Goal: Task Accomplishment & Management: Manage account settings

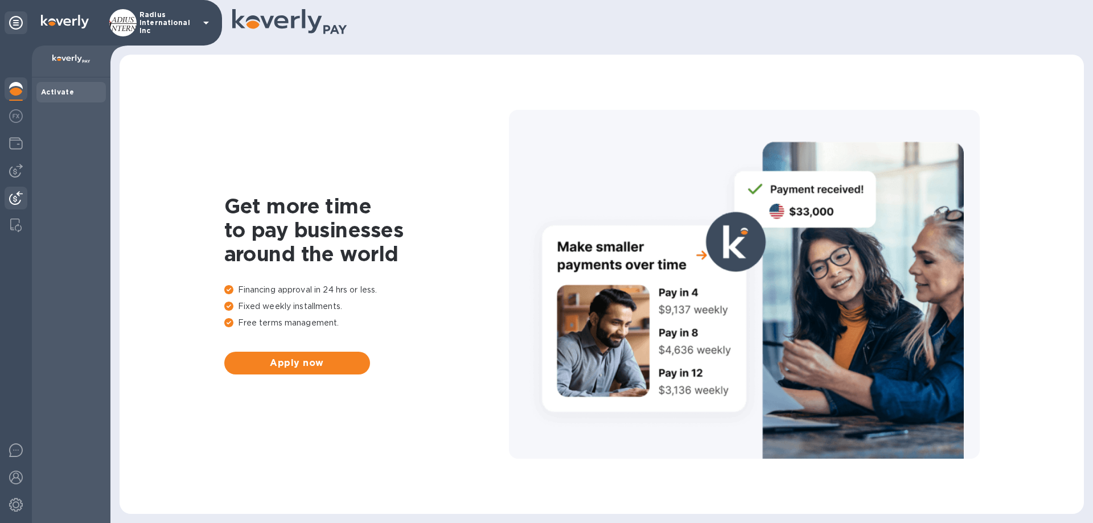
click at [15, 193] on img at bounding box center [16, 198] width 14 height 14
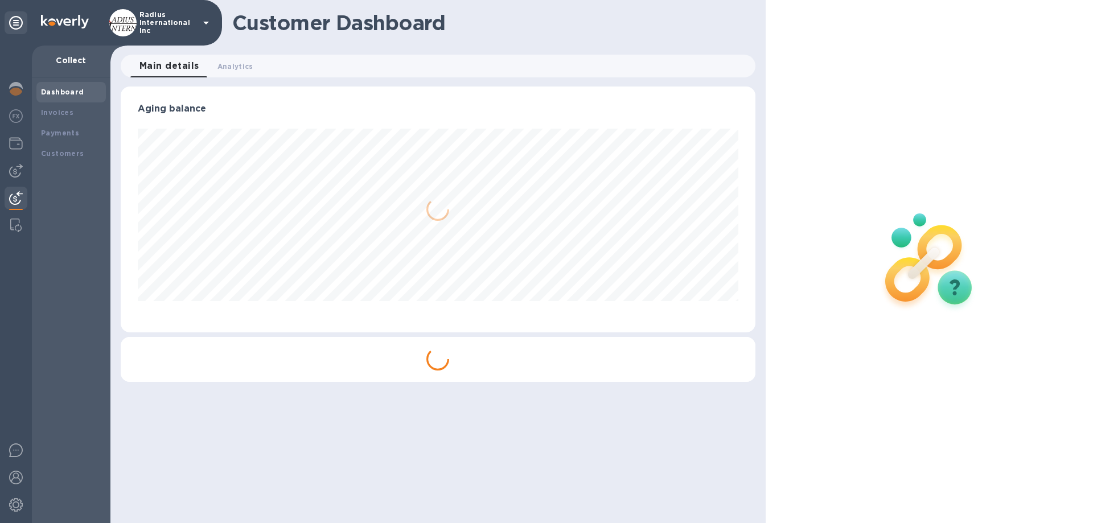
scroll to position [246, 634]
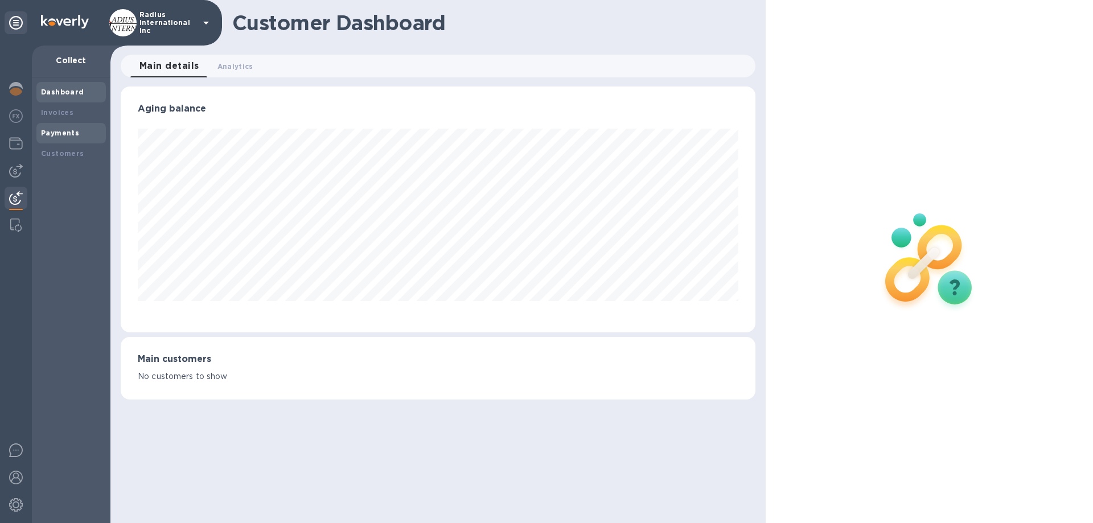
click at [71, 128] on div "Payments" at bounding box center [71, 133] width 60 height 11
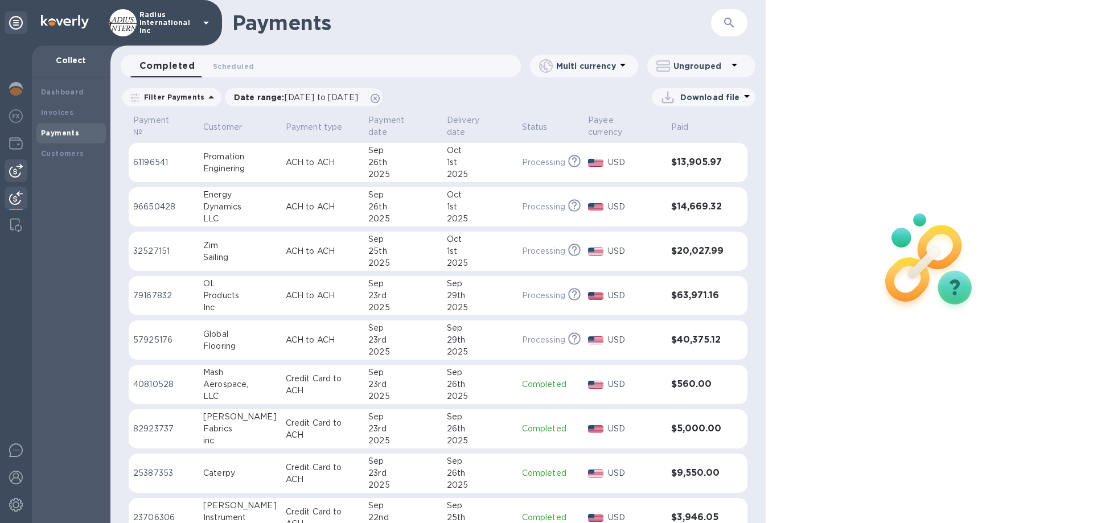
click at [22, 165] on div at bounding box center [16, 170] width 23 height 23
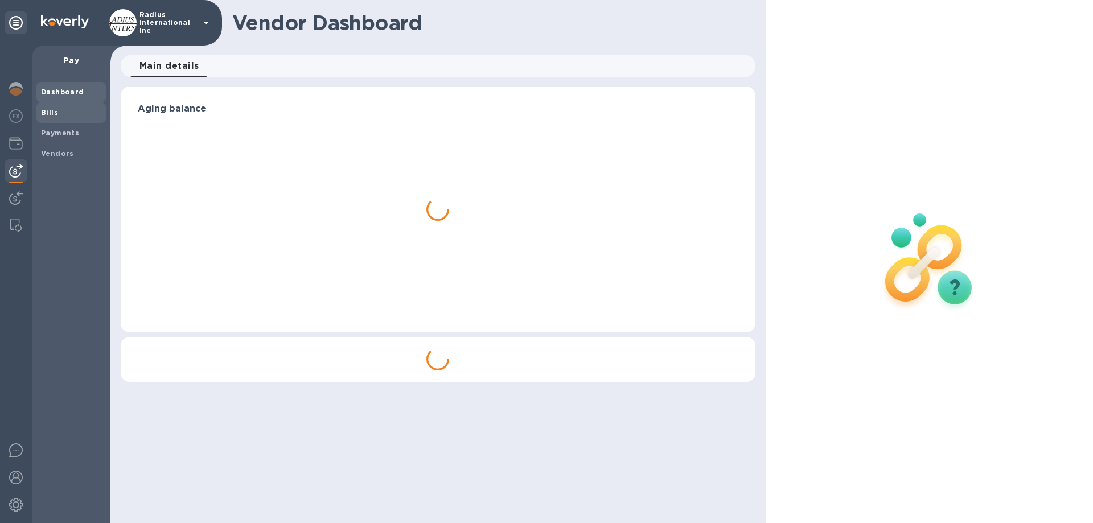
click at [60, 114] on span "Bills" at bounding box center [71, 112] width 60 height 11
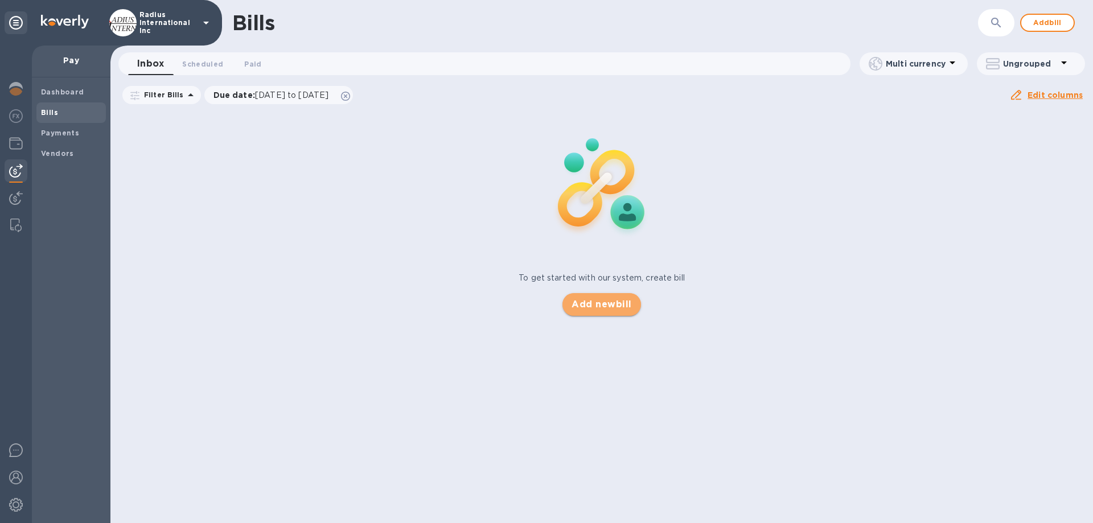
click at [609, 302] on span "Add new bill" at bounding box center [602, 305] width 60 height 14
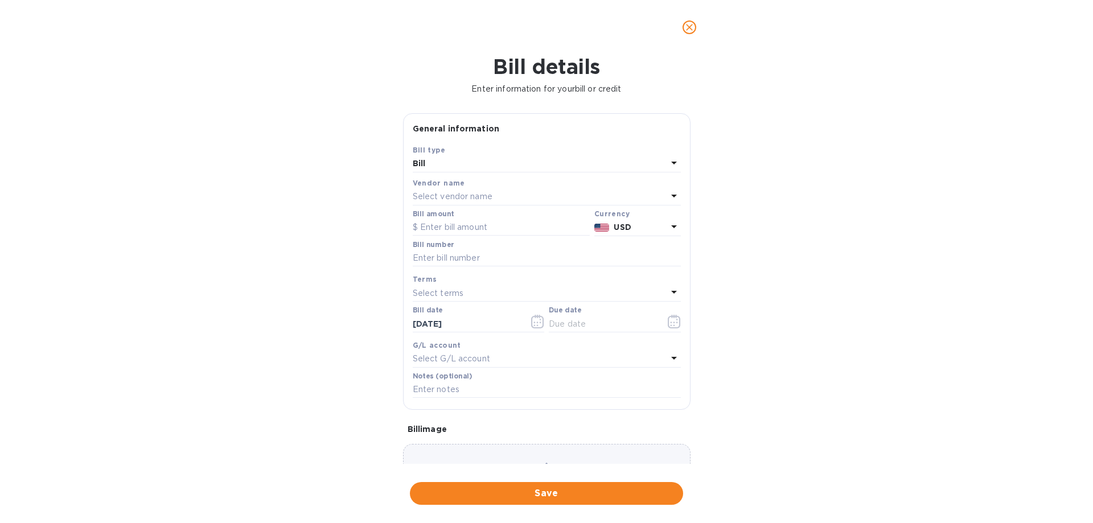
click at [473, 195] on p "Select vendor name" at bounding box center [453, 197] width 80 height 12
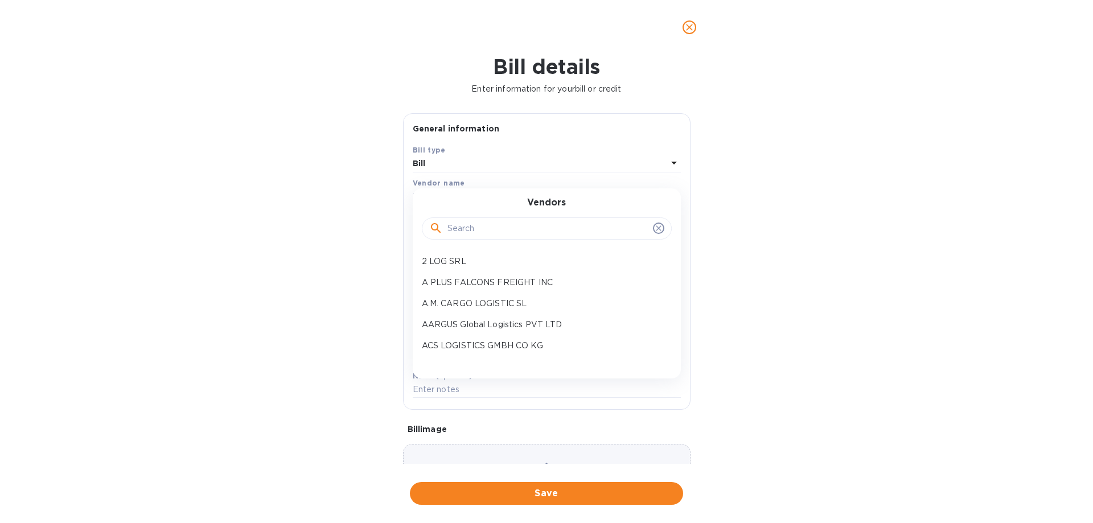
click at [478, 231] on input "text" at bounding box center [548, 228] width 201 height 17
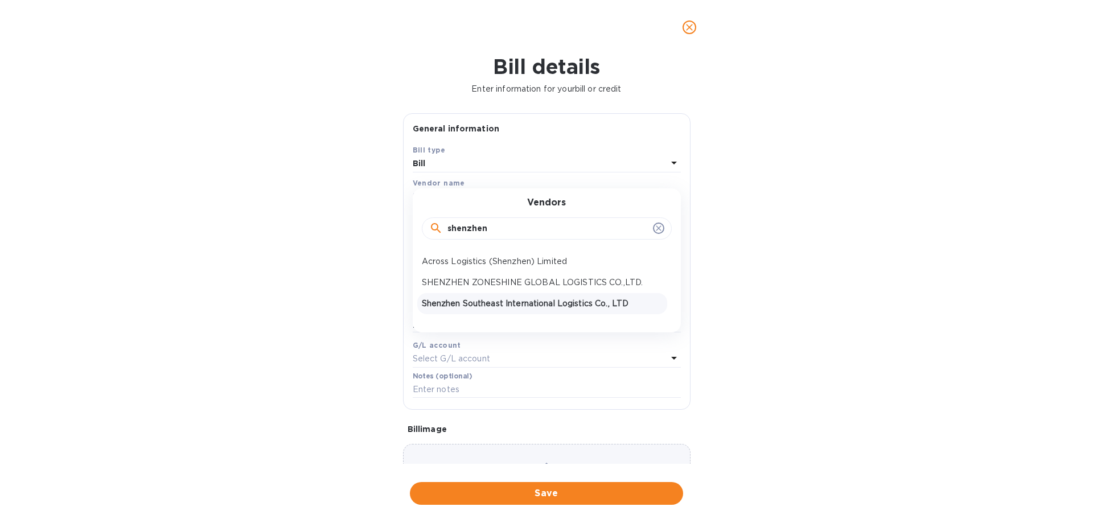
type input "shenzhen"
click at [497, 303] on p "Shenzhen Southeast International Logistics Co., LTD" at bounding box center [542, 304] width 241 height 12
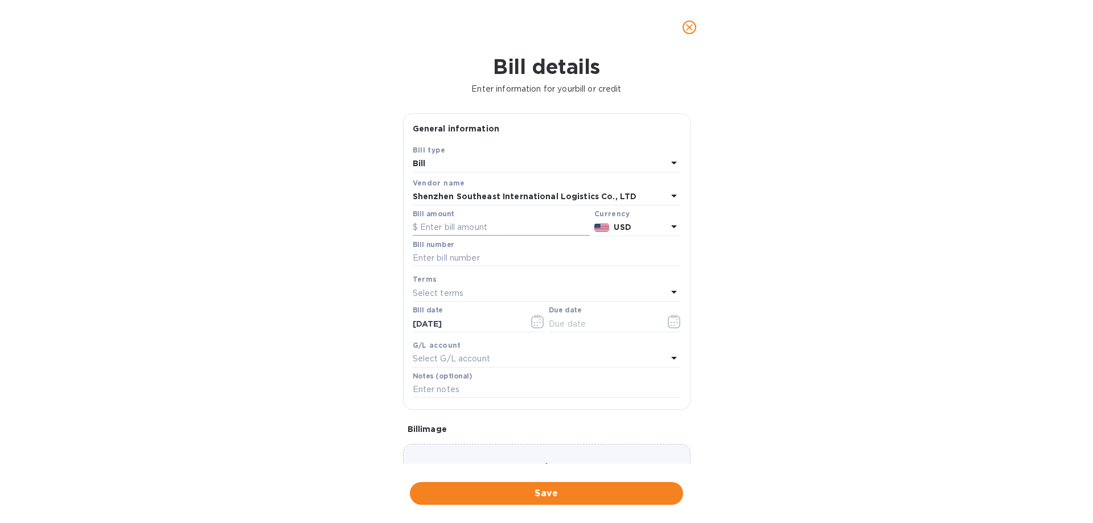
click at [452, 226] on input "text" at bounding box center [501, 227] width 177 height 17
type input "20,479.50"
click at [450, 257] on input "text" at bounding box center [547, 258] width 268 height 17
type input "July SOA- [GEOGRAPHIC_DATA]"
click at [584, 325] on input "text" at bounding box center [603, 323] width 108 height 17
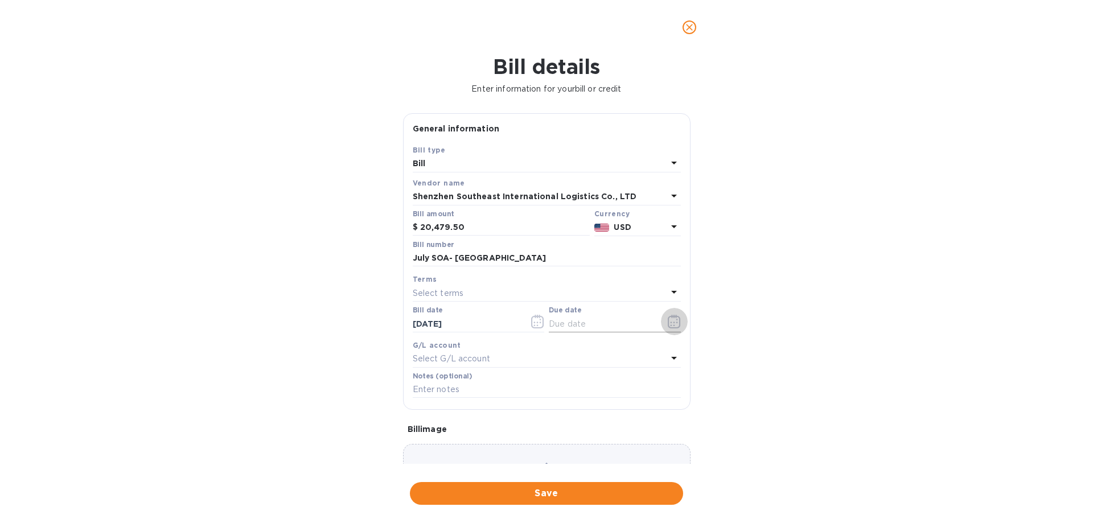
click at [669, 318] on icon "button" at bounding box center [674, 322] width 13 height 14
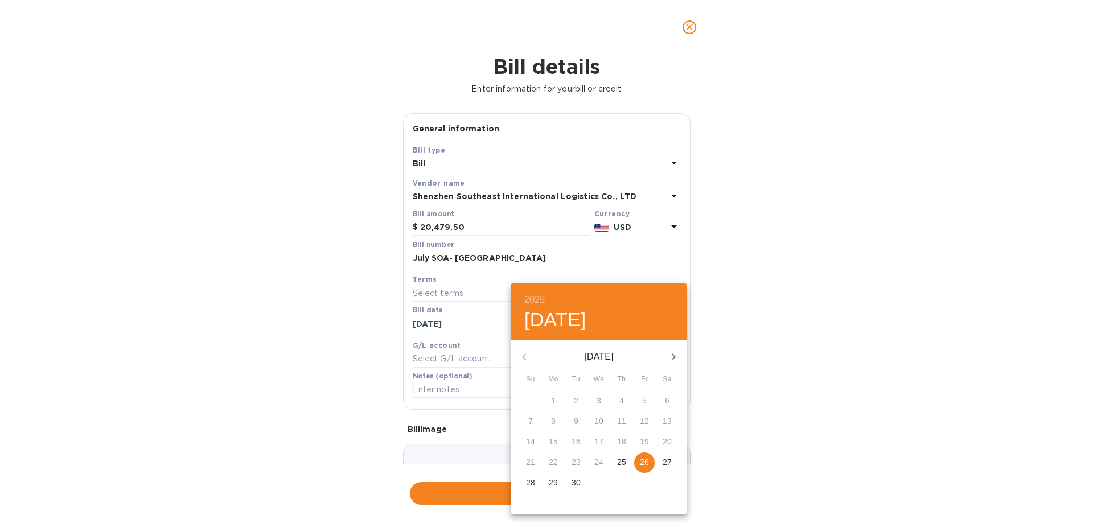
drag, startPoint x: 646, startPoint y: 460, endPoint x: 784, endPoint y: 445, distance: 138.6
click at [650, 460] on span "26" at bounding box center [644, 462] width 20 height 11
type input "[DATE]"
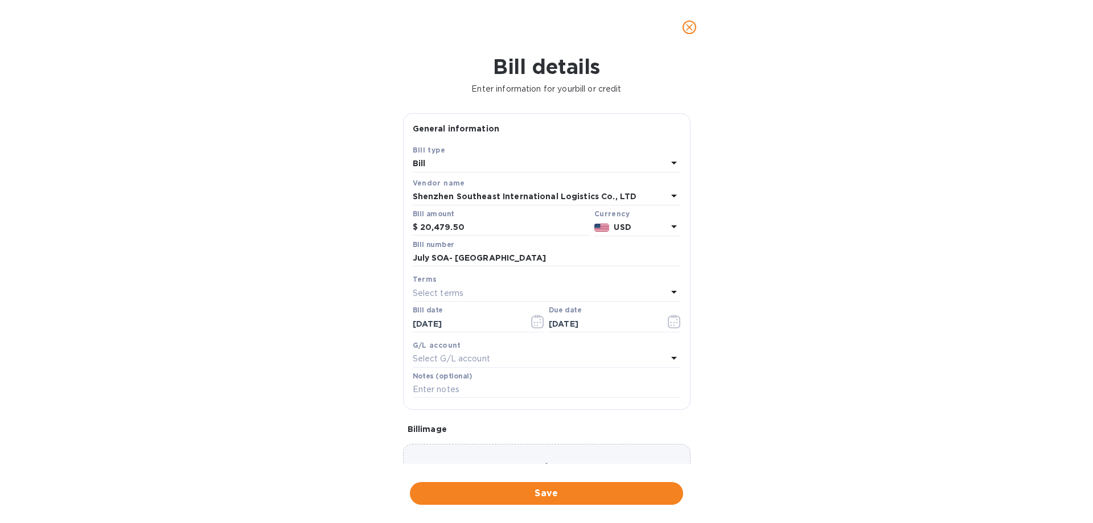
drag, startPoint x: 784, startPoint y: 445, endPoint x: 704, endPoint y: 480, distance: 87.2
click at [783, 446] on div "2025 Fri, Sep [DATE] Mo Tu We Th Fr Sa 31 1 2 3 4 5 6 7 8 9 10 11 12 13 14 15 1…" at bounding box center [546, 261] width 1093 height 523
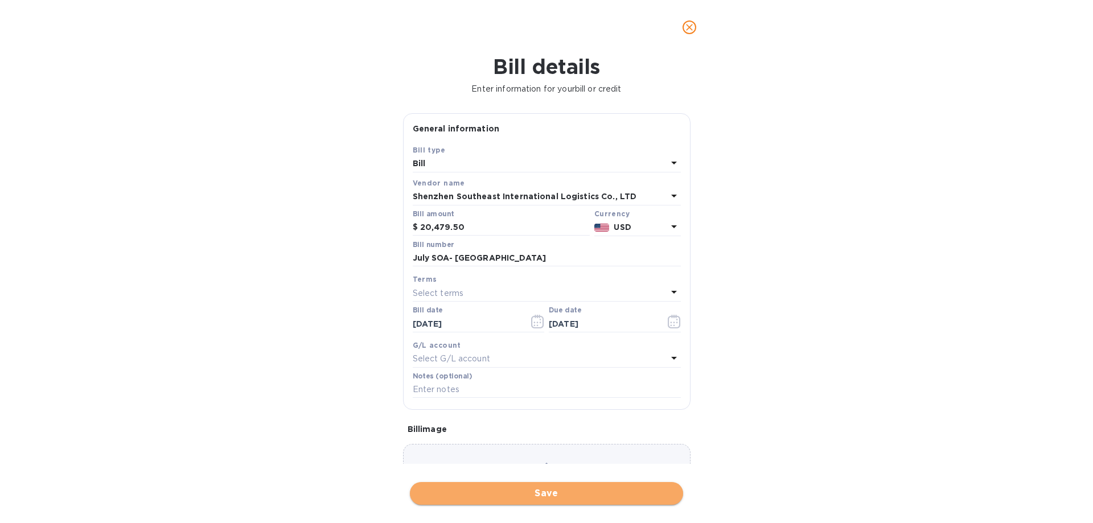
drag, startPoint x: 634, startPoint y: 488, endPoint x: 1057, endPoint y: 436, distance: 425.7
click at [635, 488] on span "Save" at bounding box center [546, 494] width 255 height 14
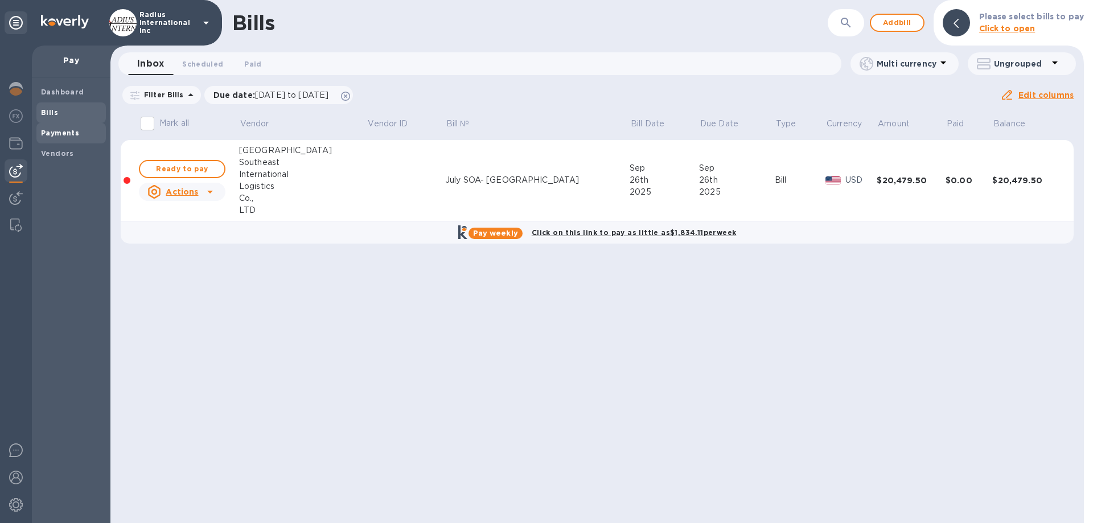
click at [76, 134] on b "Payments" at bounding box center [60, 133] width 38 height 9
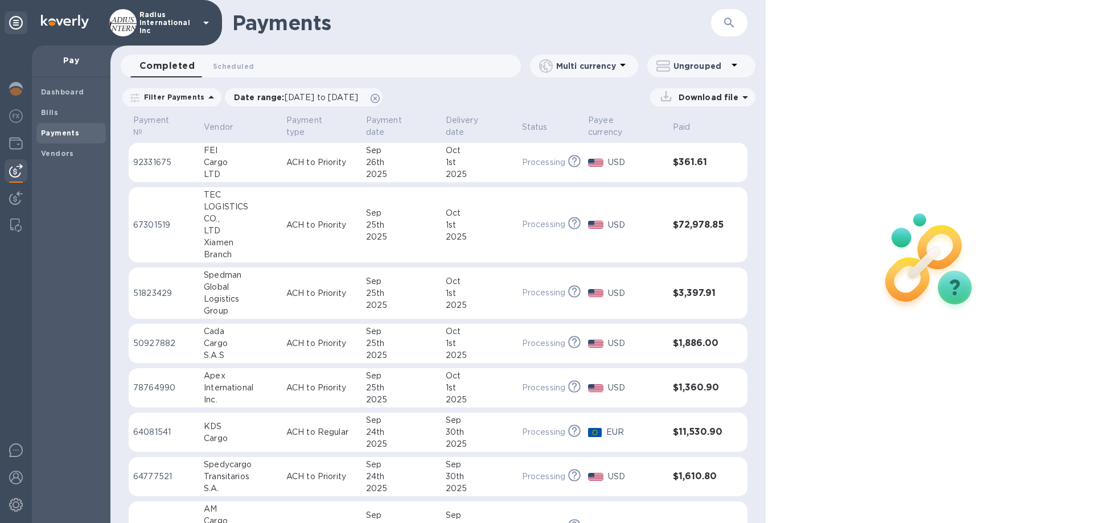
drag, startPoint x: 65, startPoint y: 117, endPoint x: 117, endPoint y: 114, distance: 52.5
click at [65, 116] on span "Bills" at bounding box center [71, 112] width 60 height 11
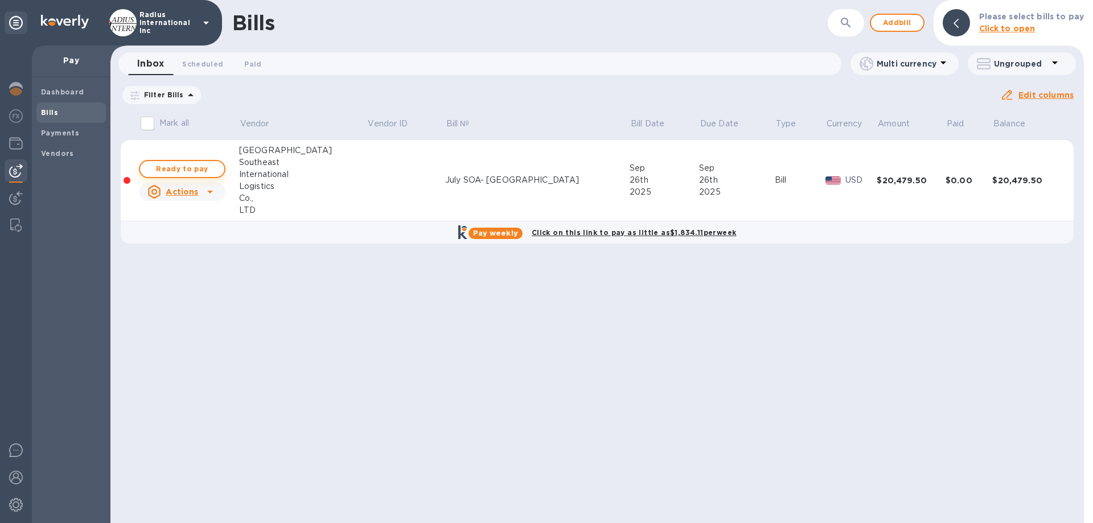
click at [183, 162] on span "Ready to pay" at bounding box center [182, 169] width 66 height 14
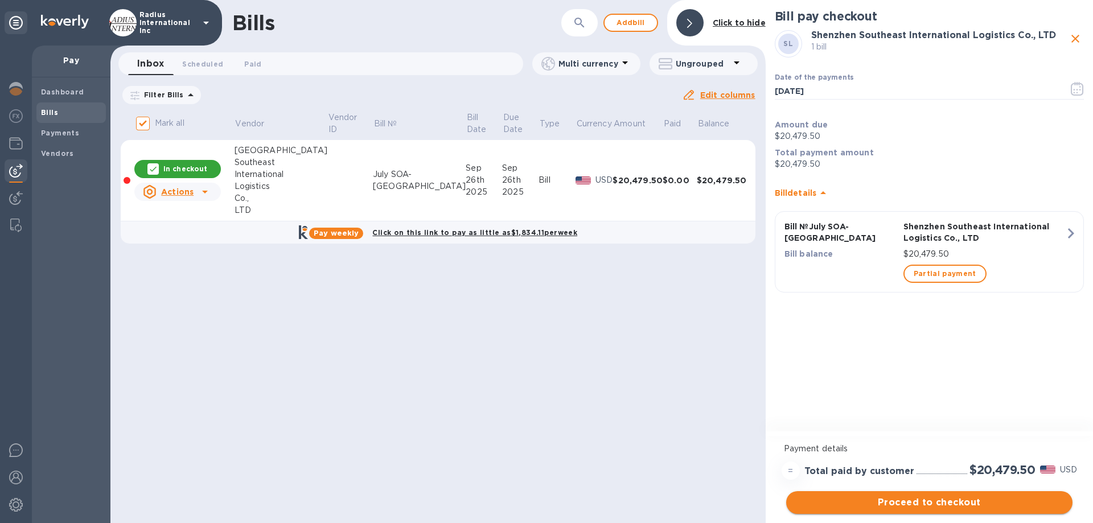
click at [969, 498] on span "Proceed to checkout" at bounding box center [929, 503] width 268 height 14
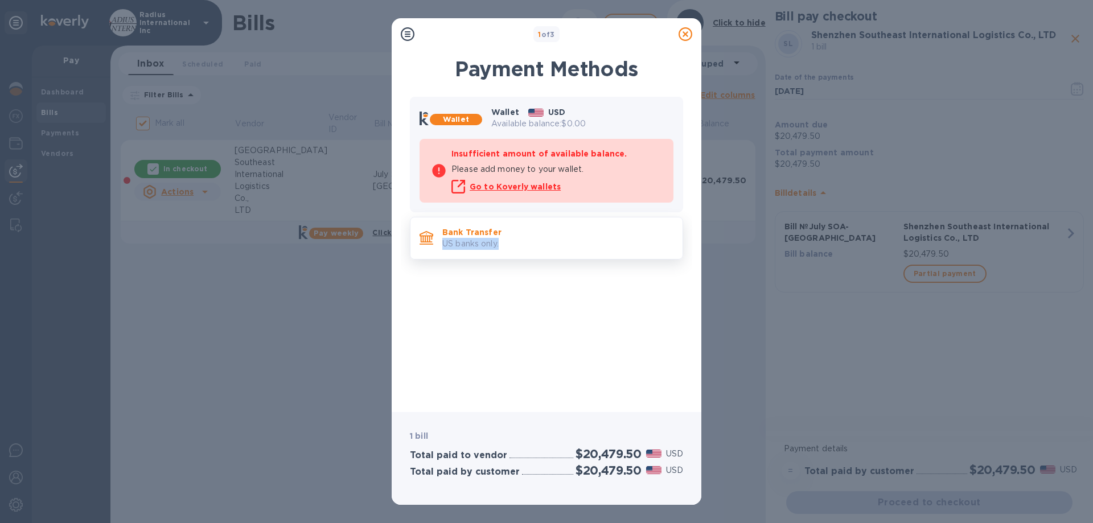
click at [512, 237] on div "Bank Transfer US banks only." at bounding box center [558, 238] width 240 height 32
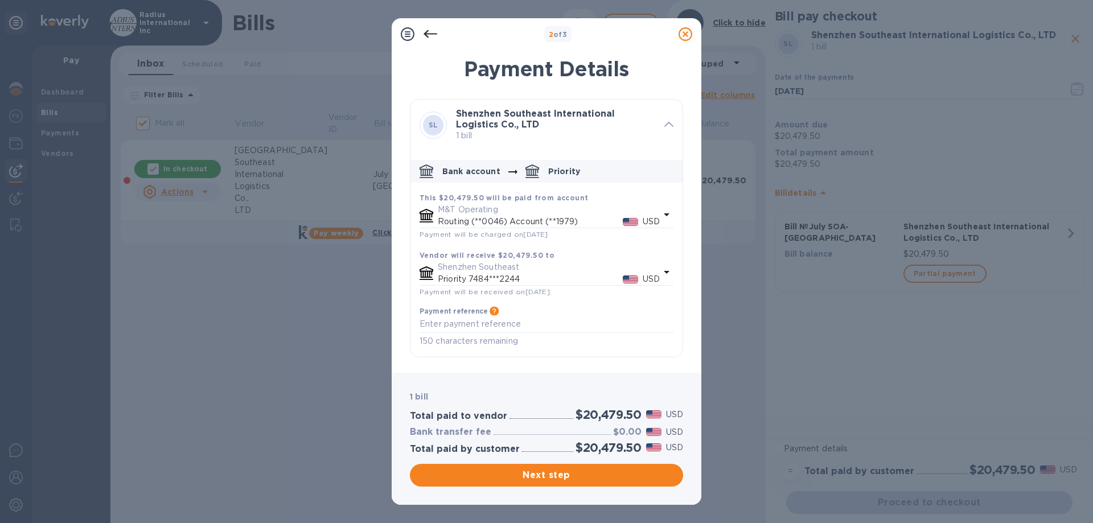
drag, startPoint x: 590, startPoint y: 478, endPoint x: 598, endPoint y: 279, distance: 199.5
click at [590, 477] on span "Next step" at bounding box center [546, 476] width 255 height 14
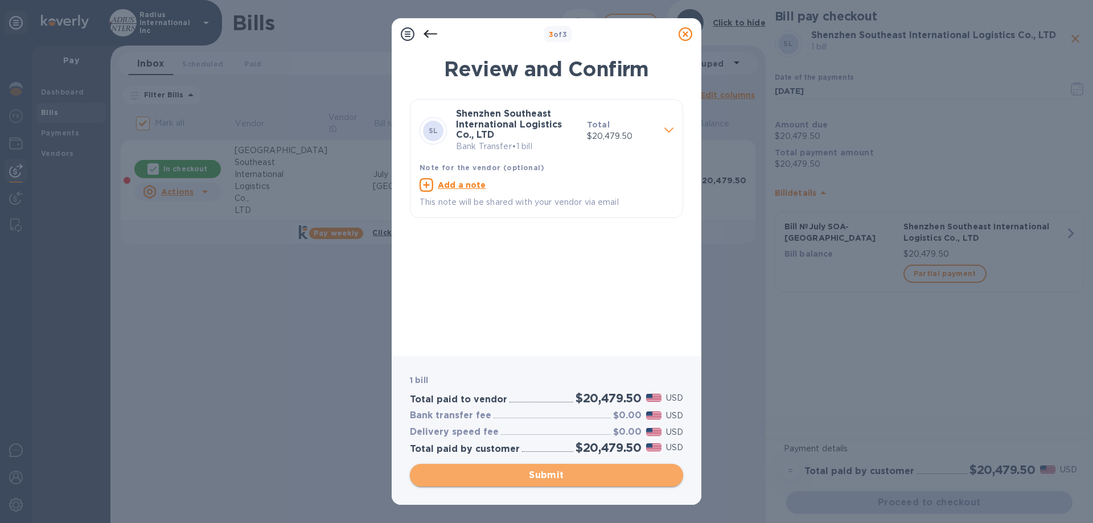
drag, startPoint x: 544, startPoint y: 476, endPoint x: 661, endPoint y: 468, distance: 117.6
click at [543, 474] on span "Submit" at bounding box center [546, 476] width 255 height 14
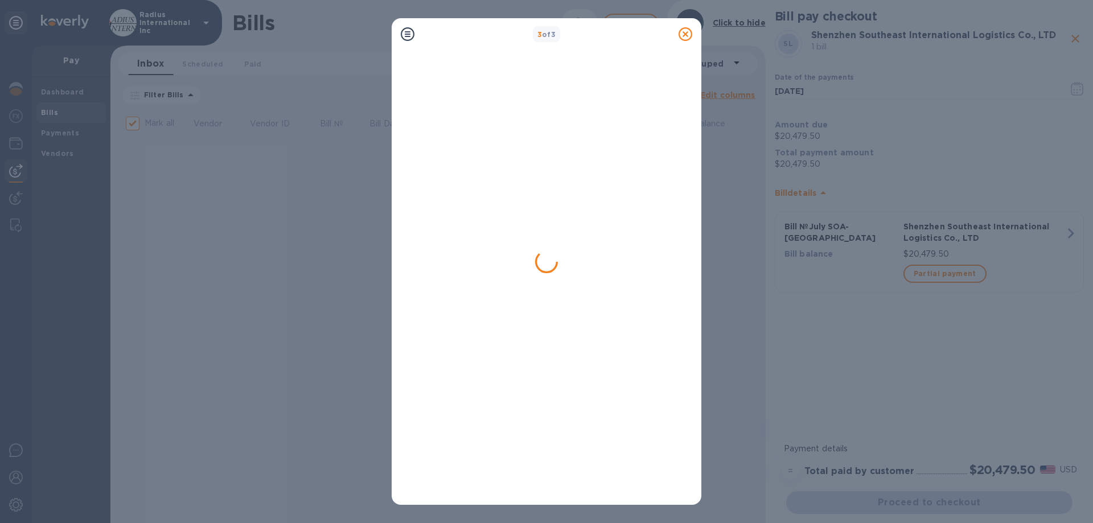
checkbox input "false"
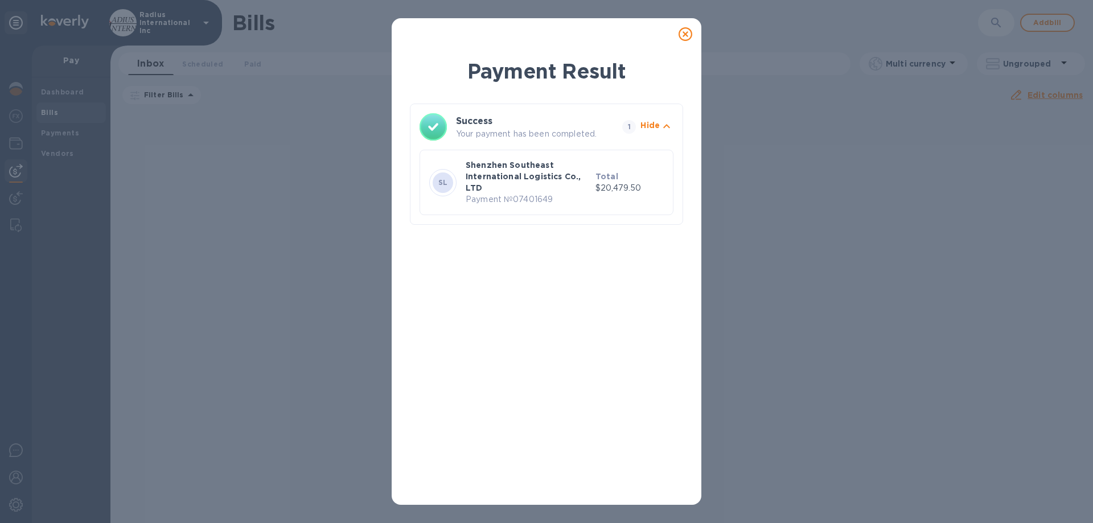
click at [687, 38] on icon at bounding box center [686, 34] width 14 height 14
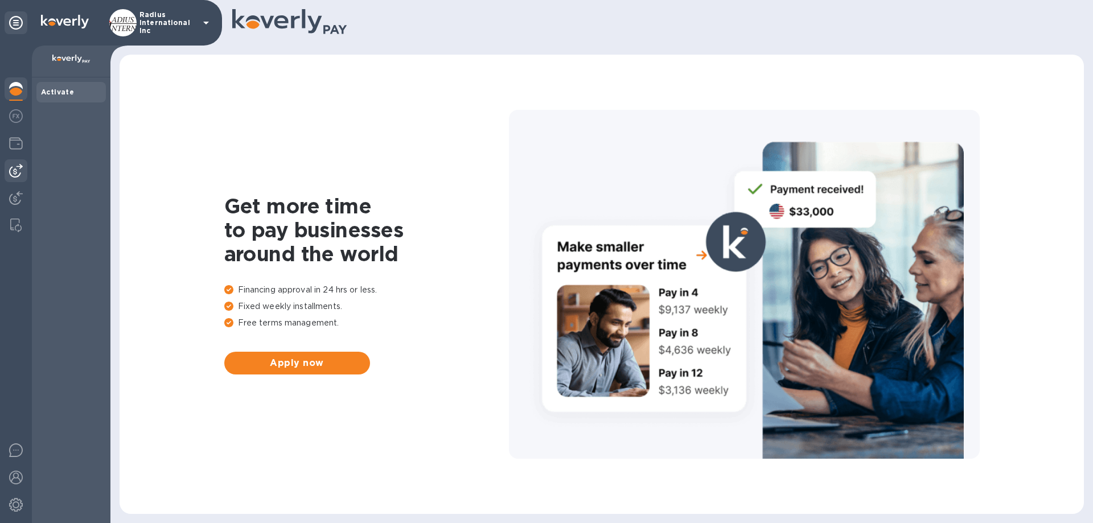
click at [17, 175] on img at bounding box center [16, 171] width 14 height 14
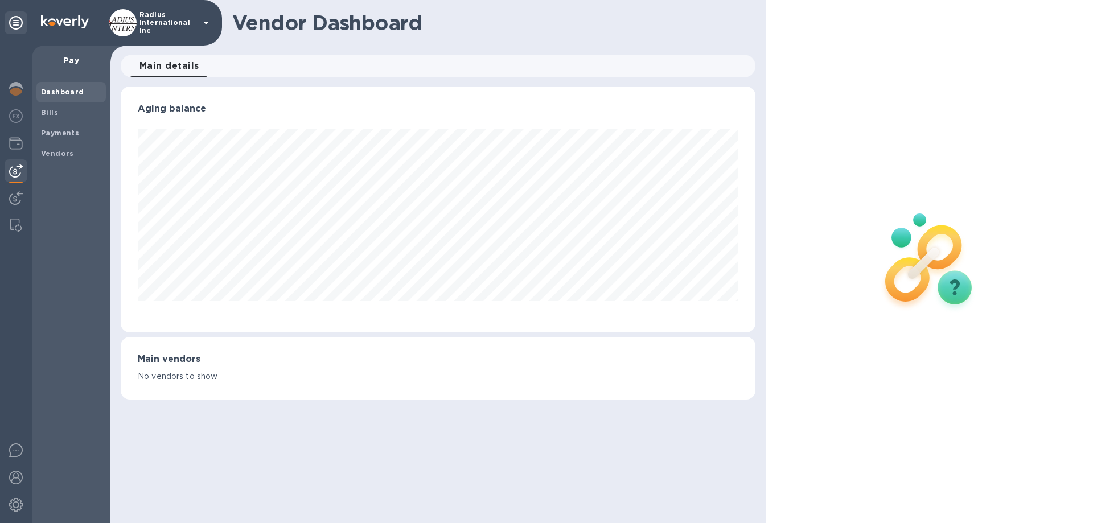
scroll to position [246, 634]
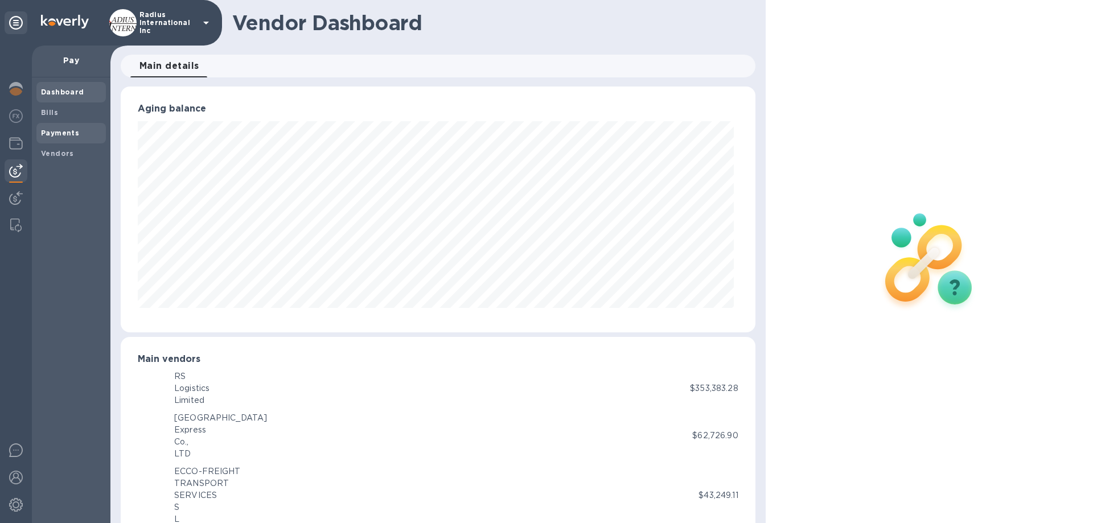
click at [80, 130] on span "Payments" at bounding box center [71, 133] width 60 height 11
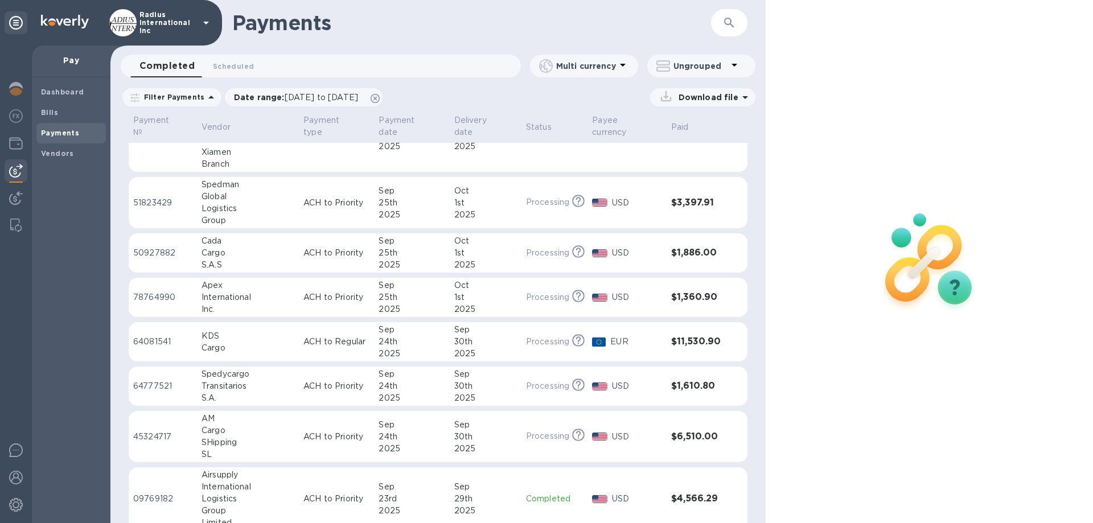
scroll to position [228, 0]
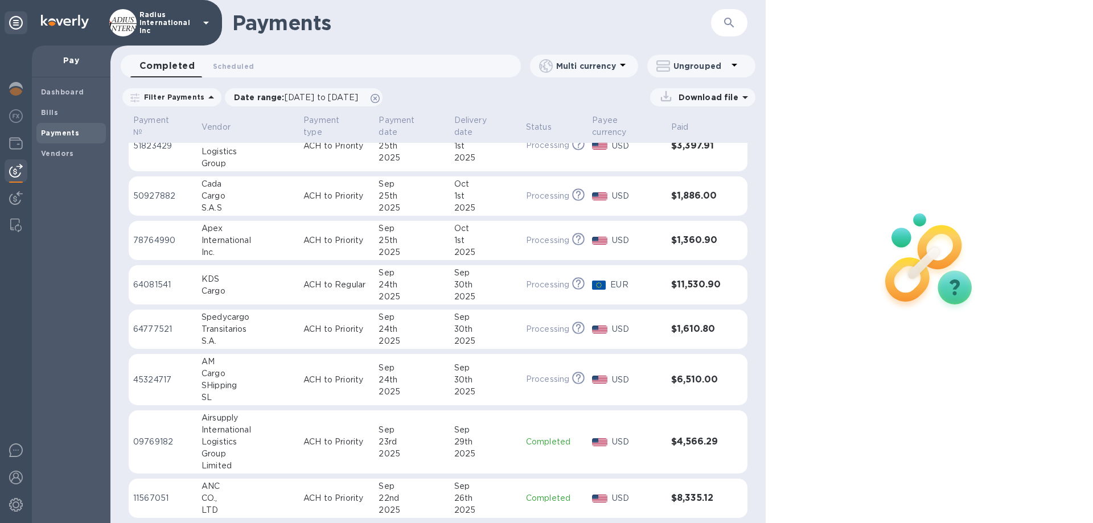
drag, startPoint x: 264, startPoint y: 442, endPoint x: 380, endPoint y: 431, distance: 116.7
click at [265, 408] on div "Logistics" at bounding box center [248, 442] width 93 height 12
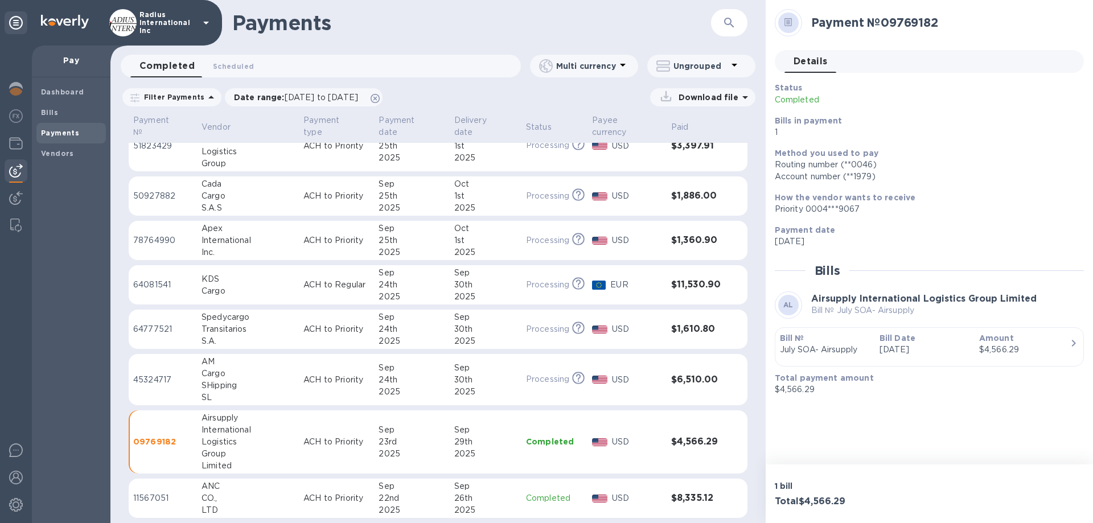
click at [894, 342] on b "Bill Date" at bounding box center [898, 338] width 36 height 9
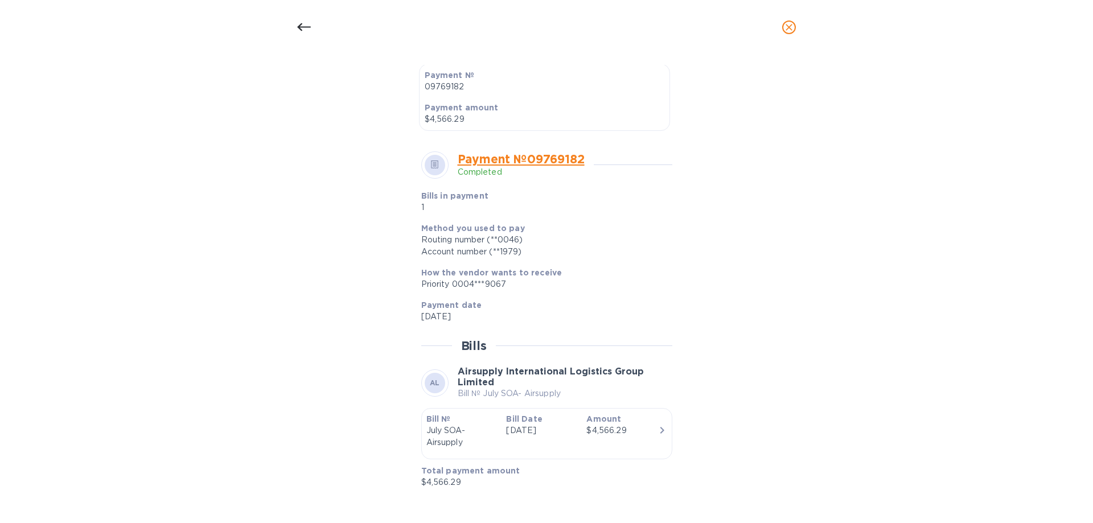
scroll to position [321, 0]
drag, startPoint x: 565, startPoint y: 258, endPoint x: 572, endPoint y: 259, distance: 6.9
click at [567, 257] on div "Method you used to pay Routing number (**0046) Account number (**1979)" at bounding box center [542, 240] width 251 height 44
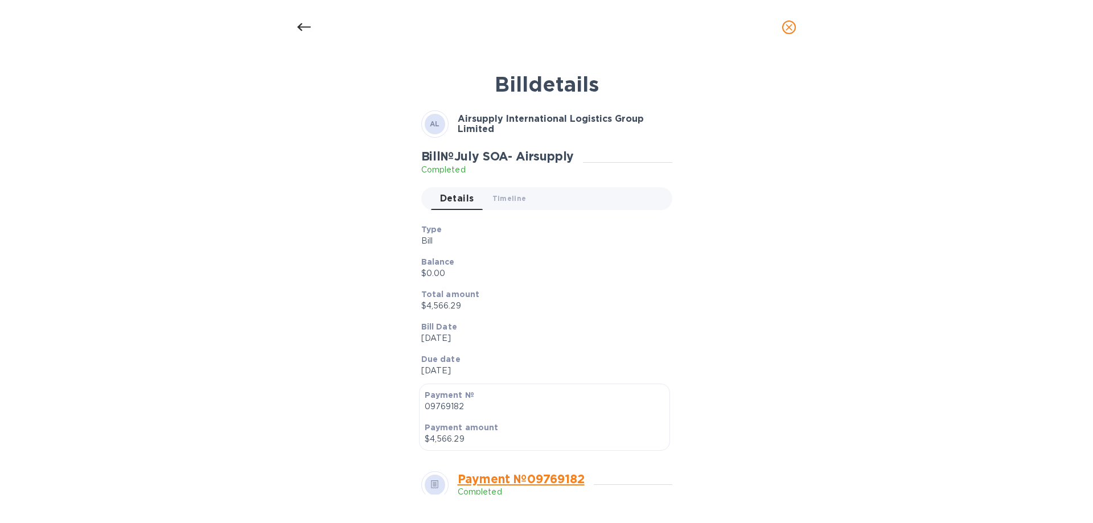
scroll to position [238, 0]
drag, startPoint x: 498, startPoint y: 94, endPoint x: 739, endPoint y: 10, distance: 254.4
click at [512, 92] on b "Bill details" at bounding box center [547, 84] width 104 height 25
drag, startPoint x: 789, startPoint y: 242, endPoint x: 932, endPoint y: 34, distance: 252.2
click at [801, 232] on div "Bill details AL Airsupply International Logistics Group Limited Bill № July SOA…" at bounding box center [546, 280] width 541 height 430
